Goal: Task Accomplishment & Management: Complete application form

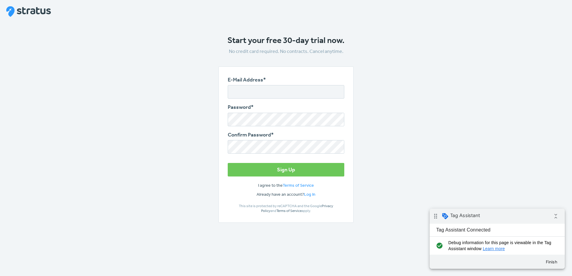
click at [394, 96] on main "Start your free 30-day trial now. No credit card required. No contracts. Cancel…" at bounding box center [286, 134] width 270 height 199
